Goal: Task Accomplishment & Management: Manage account settings

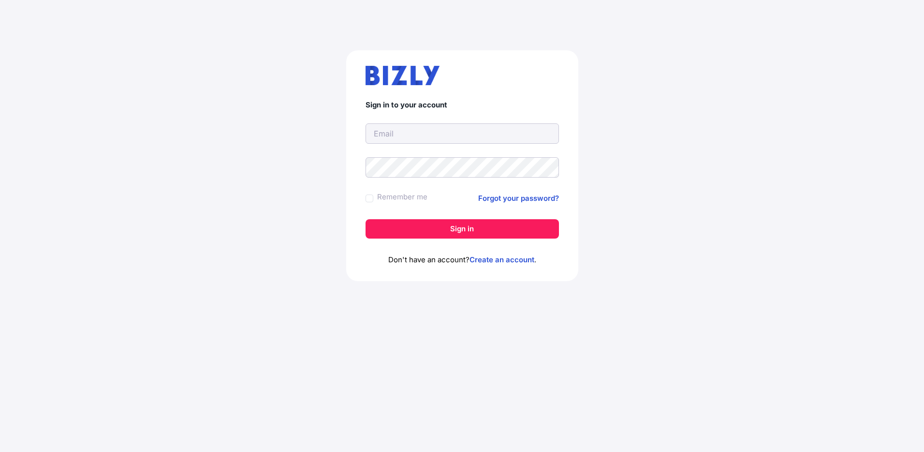
type input "[PERSON_NAME][EMAIL_ADDRESS][DOMAIN_NAME]"
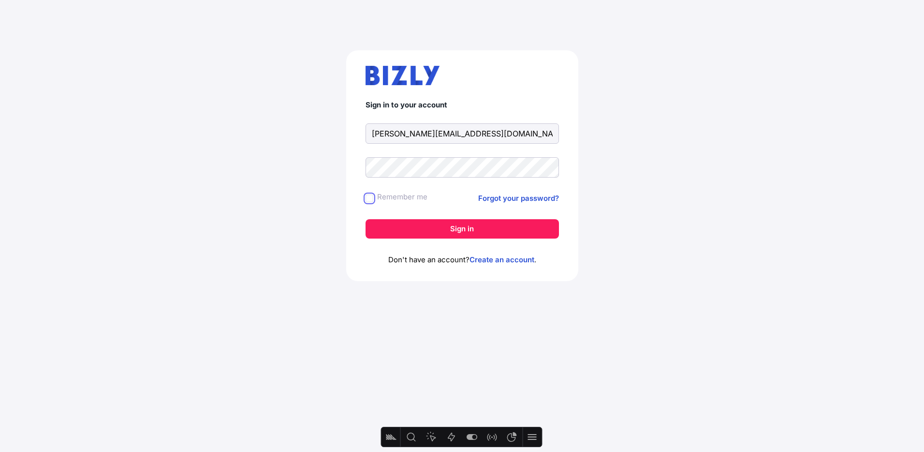
click at [368, 195] on input "Remember me" at bounding box center [370, 198] width 8 height 8
checkbox input "true"
click at [436, 232] on button "Sign in" at bounding box center [462, 228] width 193 height 19
click at [445, 229] on button "Sign in" at bounding box center [462, 228] width 193 height 19
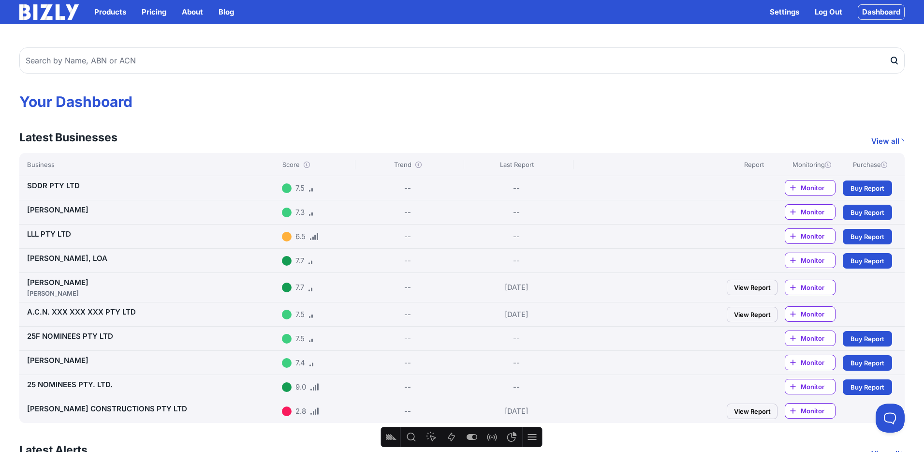
click at [69, 186] on link "SDDR PTY LTD" at bounding box center [53, 185] width 53 height 9
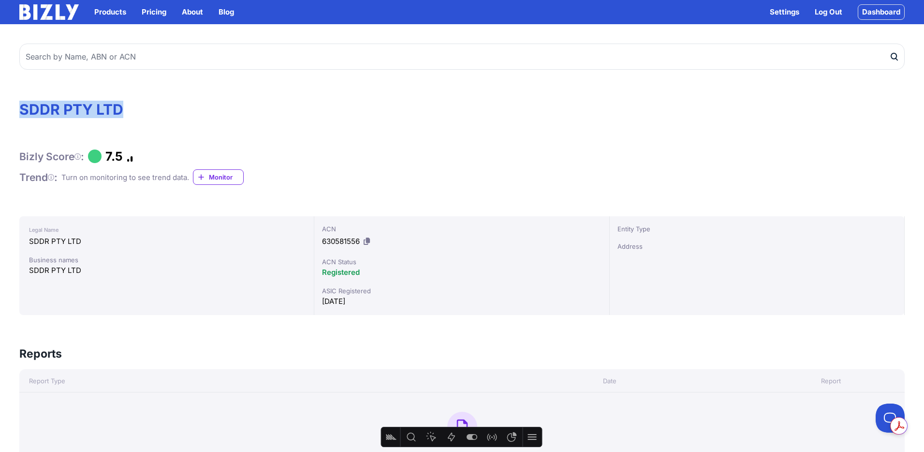
drag, startPoint x: 126, startPoint y: 110, endPoint x: 13, endPoint y: 108, distance: 113.7
copy h1 "SDDR PTY LTD"
